Goal: Task Accomplishment & Management: Manage account settings

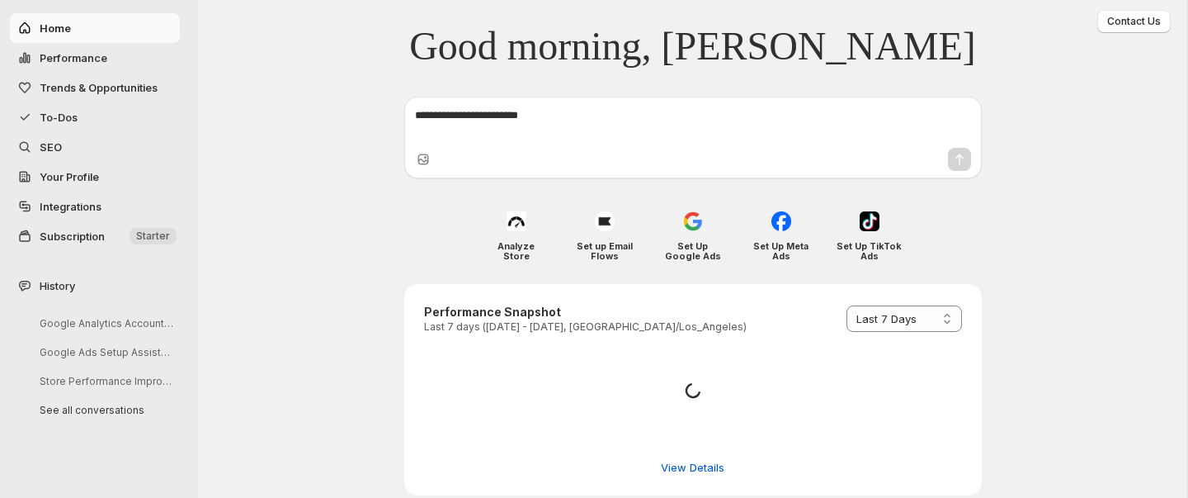
select select "*********"
click at [102, 232] on span "Subscription" at bounding box center [72, 235] width 65 height 13
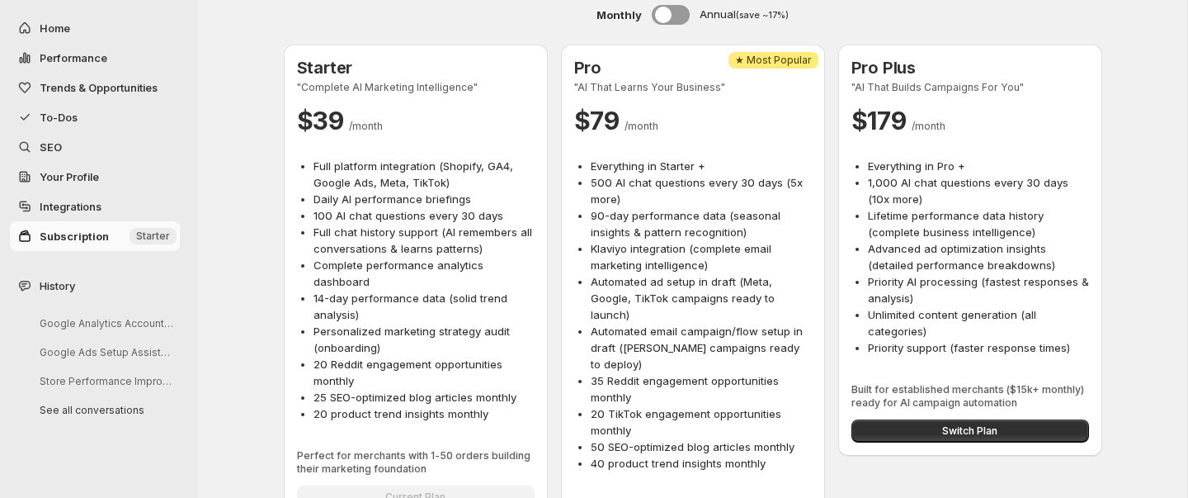
scroll to position [368, 0]
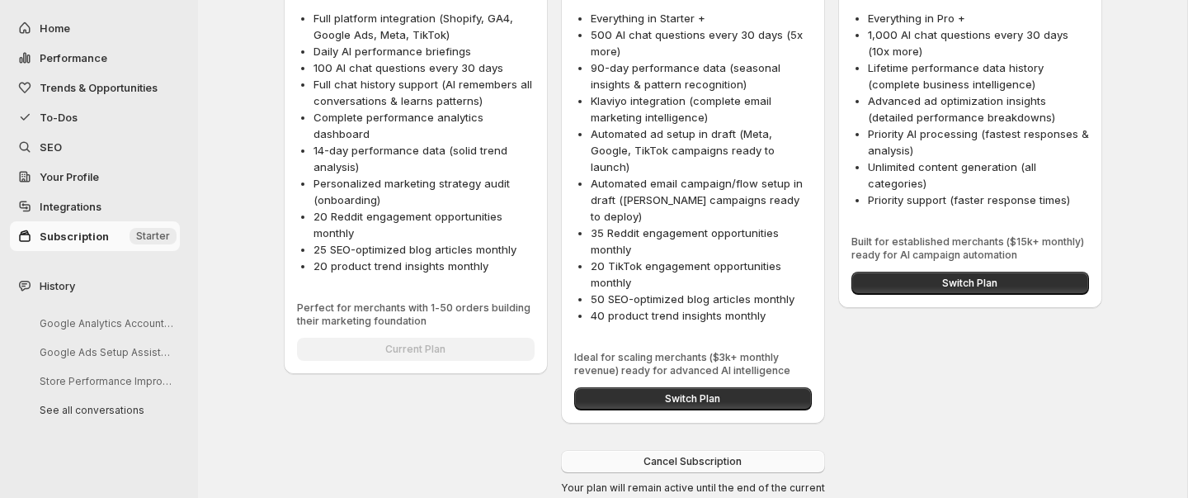
click at [646, 455] on span "Cancel Subscription" at bounding box center [693, 461] width 98 height 13
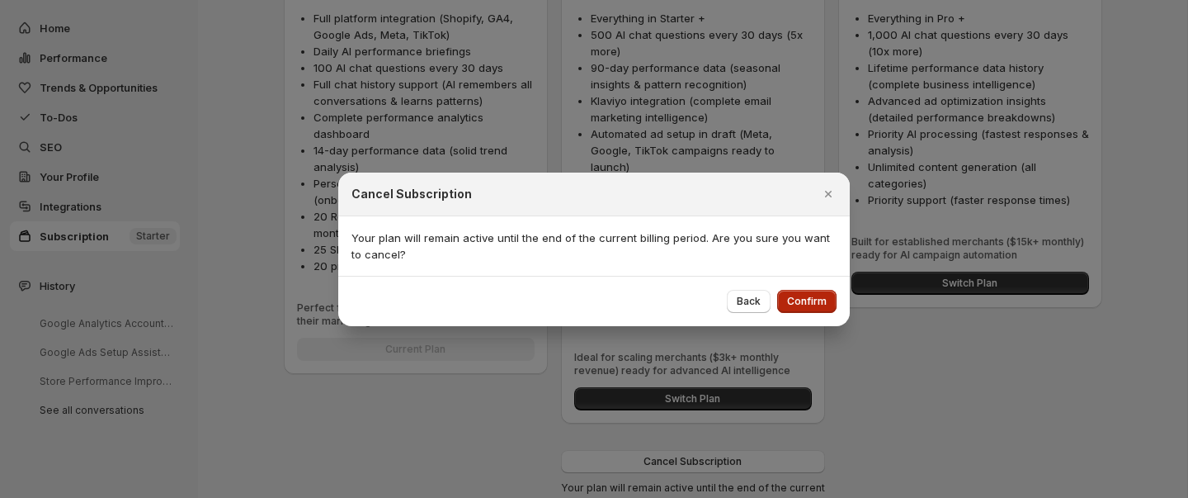
click at [808, 290] on button "Confirm" at bounding box center [806, 301] width 59 height 23
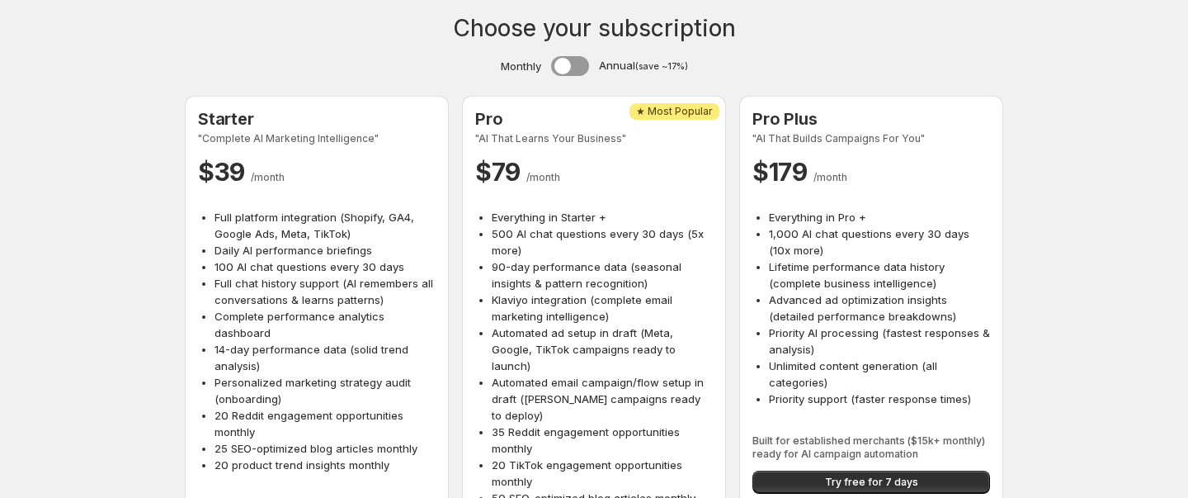
click at [815, 296] on li "Advanced ad optimization insights (detailed performance breakdowns)" at bounding box center [879, 307] width 221 height 33
